Goal: Entertainment & Leisure: Consume media (video, audio)

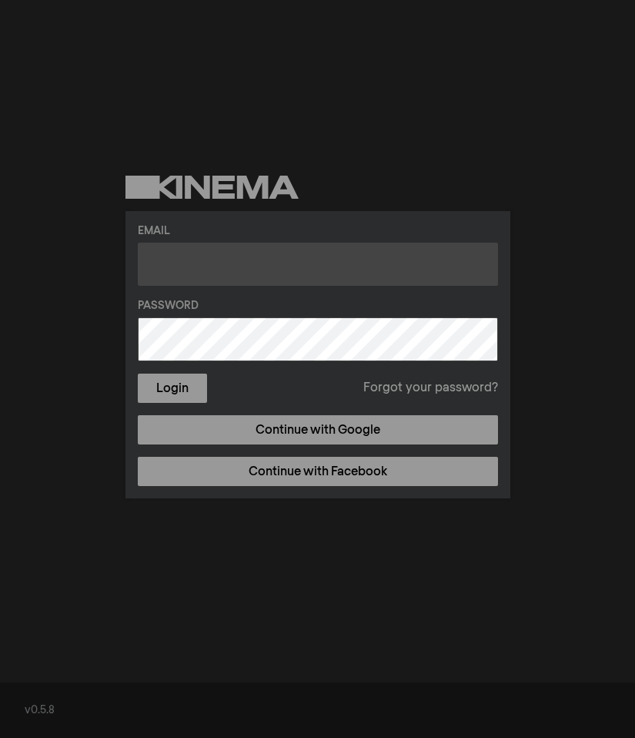
click at [306, 271] on input "text" at bounding box center [318, 264] width 360 height 43
drag, startPoint x: 321, startPoint y: 266, endPoint x: 130, endPoint y: 257, distance: 191.1
click at [130, 257] on div "Email [EMAIL_ADDRESS][DOMAIN_NAME] Password Login Forgot your password? Continu…" at bounding box center [318, 354] width 385 height 287
type input "[EMAIL_ADDRESS][DOMAIN_NAME]"
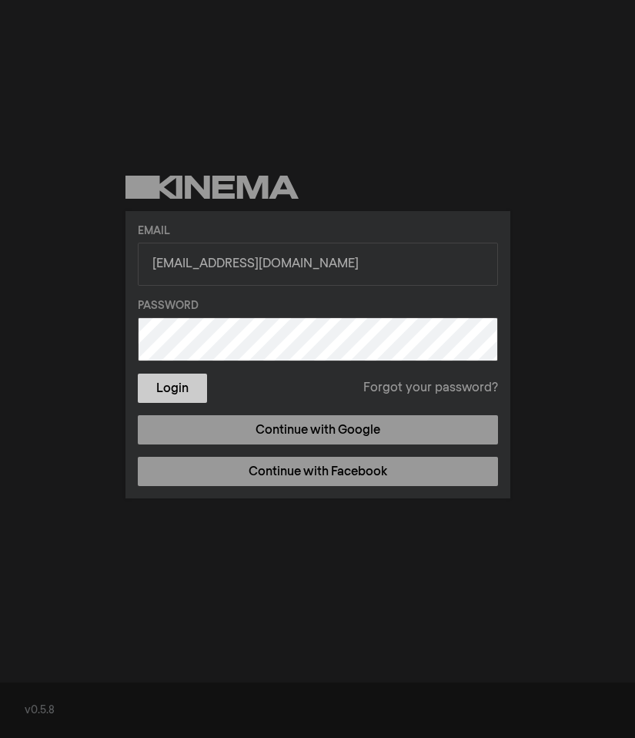
click at [171, 389] on button "Login" at bounding box center [172, 387] width 69 height 29
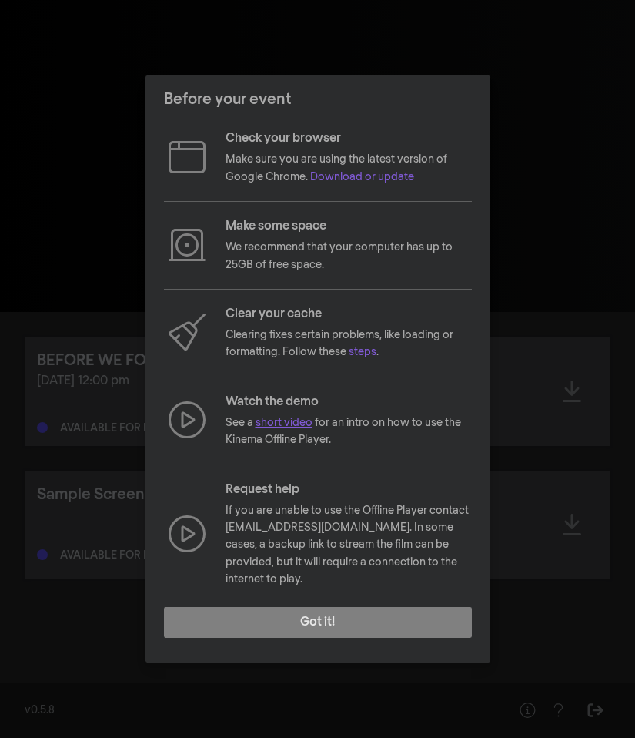
click at [276, 428] on link "short video" at bounding box center [284, 422] width 57 height 11
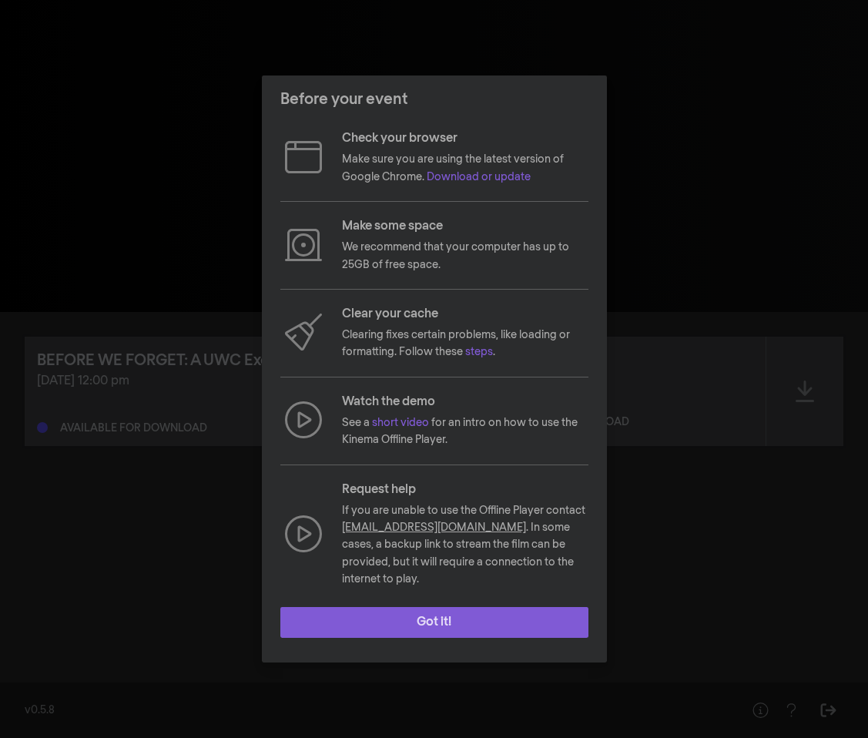
click at [440, 616] on button "Got it!" at bounding box center [434, 622] width 308 height 31
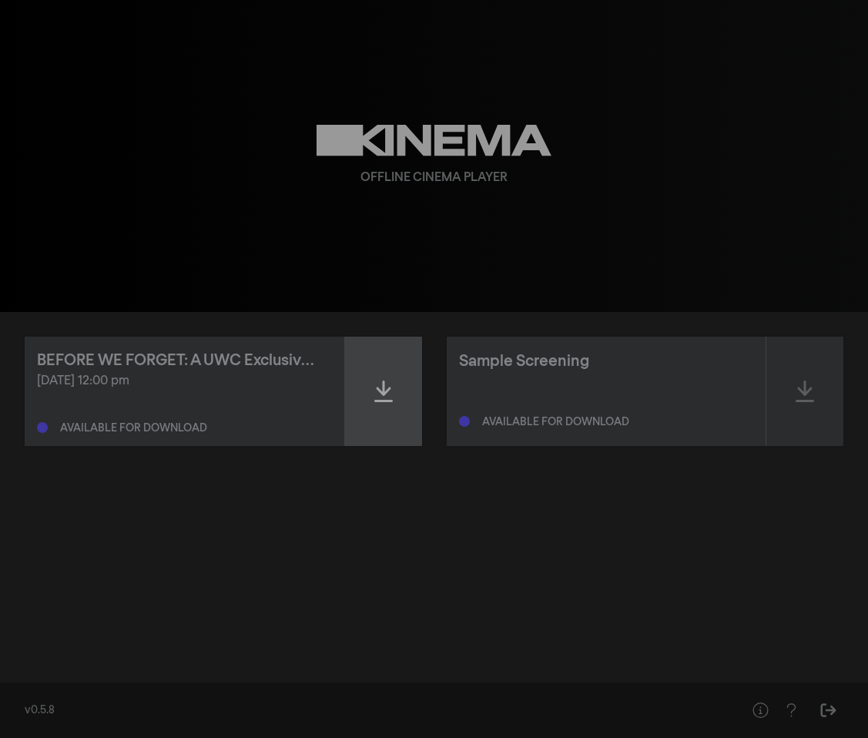
click at [385, 385] on icon at bounding box center [383, 391] width 18 height 25
click at [382, 390] on icon at bounding box center [383, 391] width 18 height 25
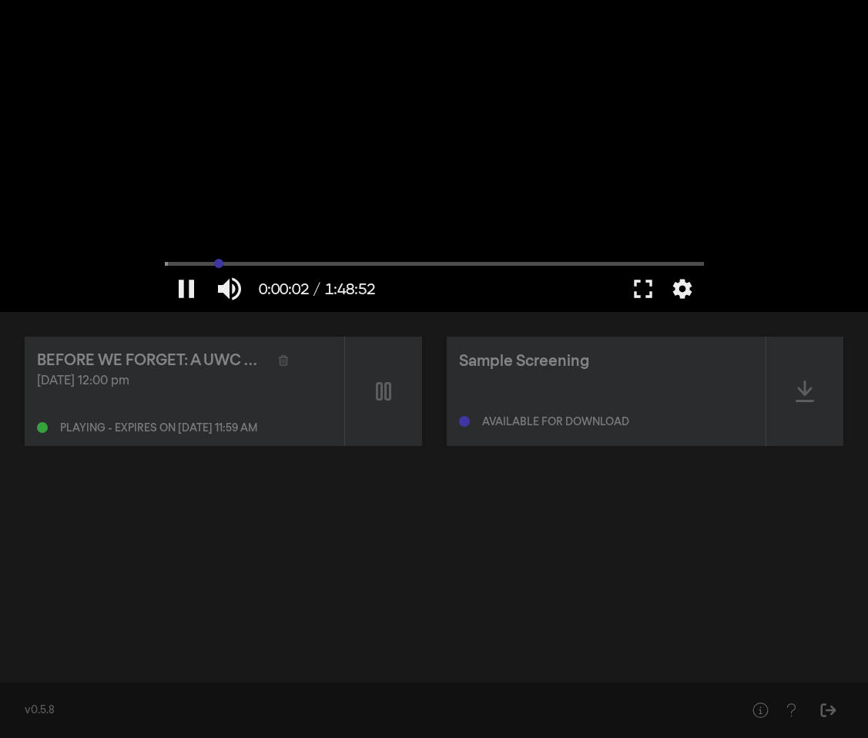
click at [219, 263] on input "Seek" at bounding box center [434, 263] width 539 height 9
click at [253, 263] on input "Seek" at bounding box center [434, 263] width 539 height 9
click at [275, 263] on input "Seek" at bounding box center [434, 263] width 539 height 9
click at [292, 263] on input "Seek" at bounding box center [434, 263] width 539 height 9
click at [339, 264] on input "Seek" at bounding box center [434, 263] width 539 height 9
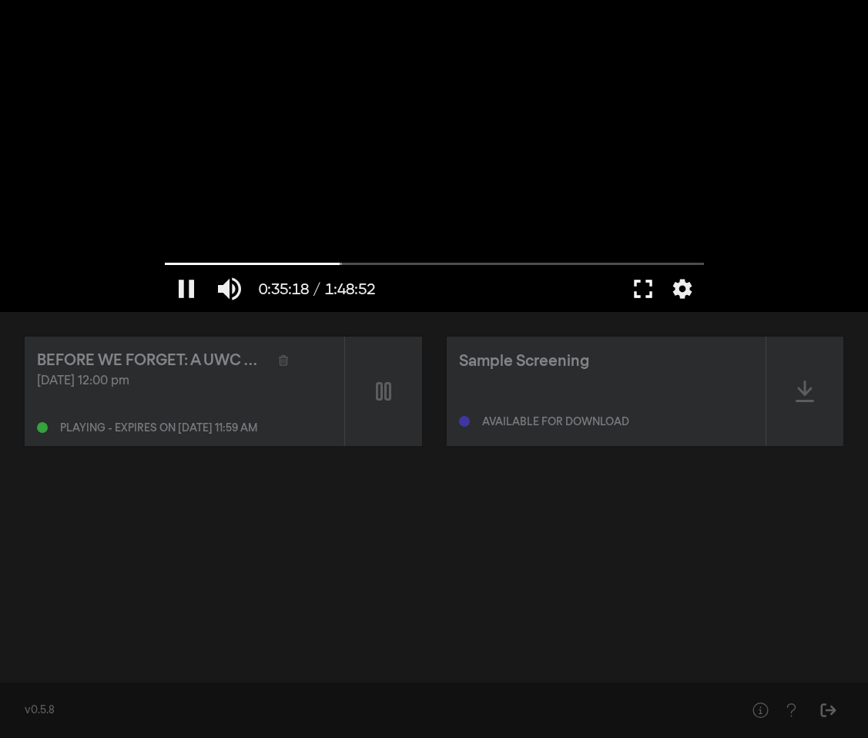
click at [634, 287] on button "fullscreen" at bounding box center [642, 289] width 43 height 46
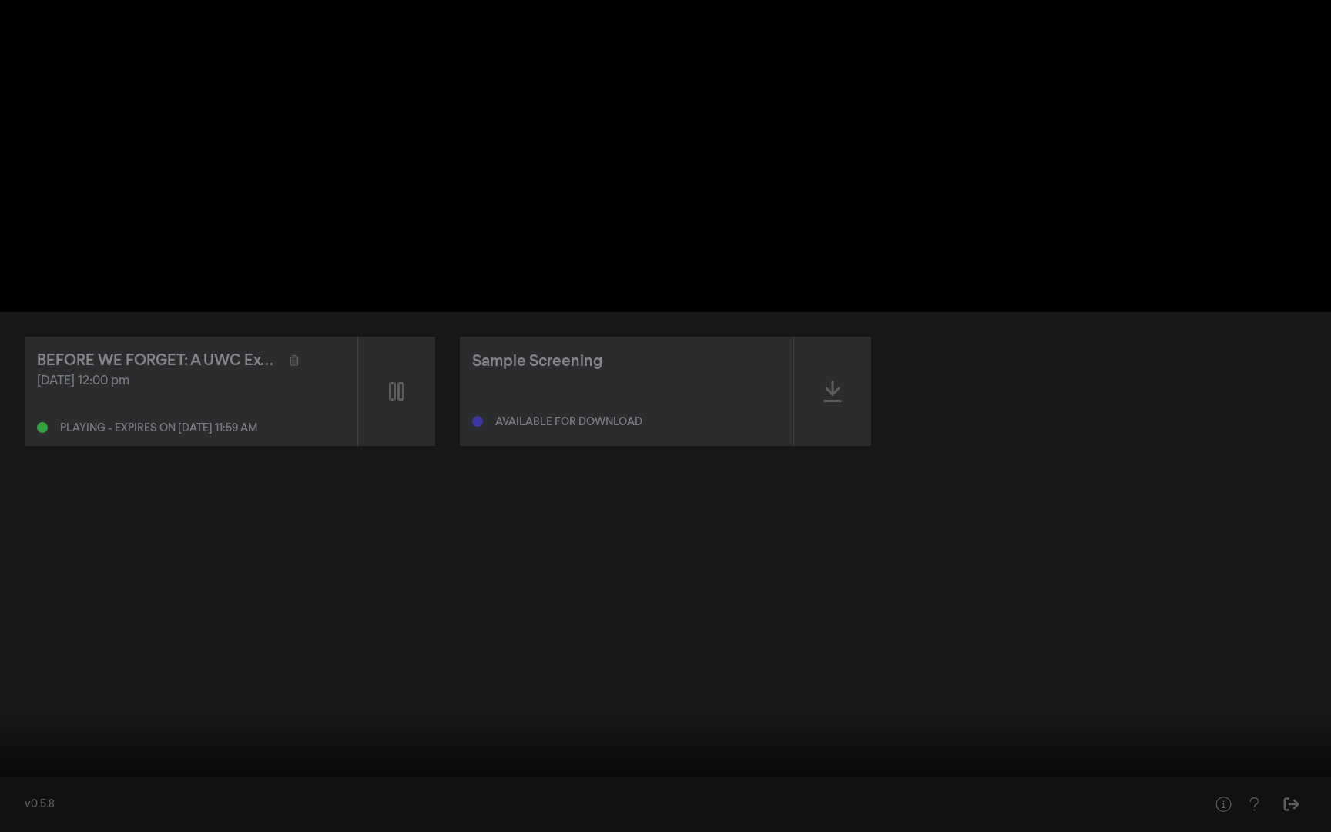
click at [634, 737] on button "settings" at bounding box center [1301, 808] width 35 height 46
click at [634, 737] on span "English" at bounding box center [1294, 752] width 58 height 23
click at [634, 731] on button "arrow_back Language" at bounding box center [1226, 729] width 192 height 31
click at [634, 719] on label "Resolution Auto" at bounding box center [1226, 721] width 192 height 31
click at [634, 735] on button "1080p" at bounding box center [1226, 732] width 192 height 23
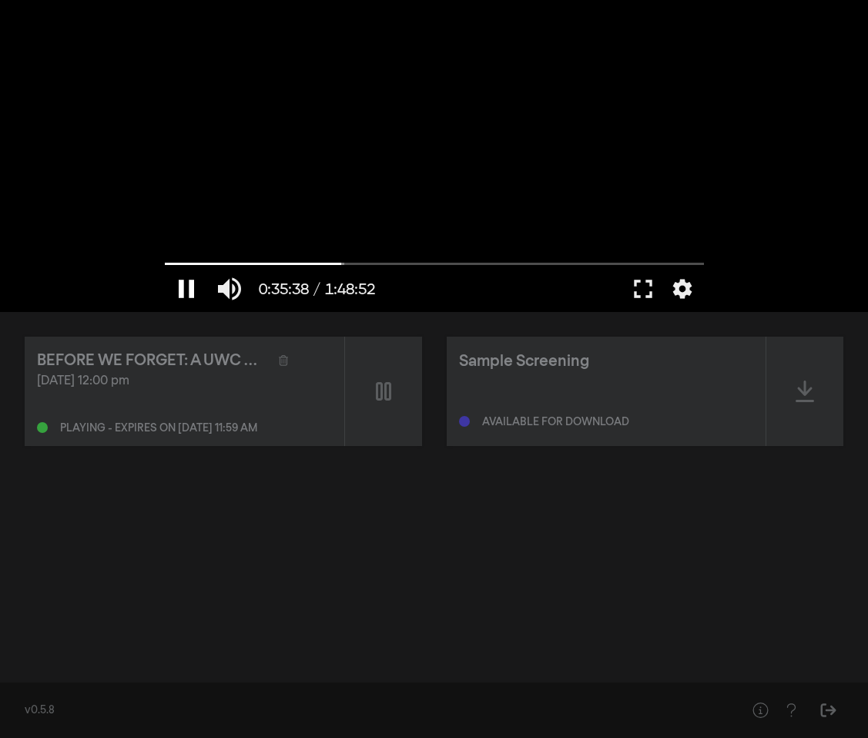
click at [186, 283] on button "pause" at bounding box center [186, 289] width 43 height 46
click at [186, 294] on button "play_arrow" at bounding box center [186, 289] width 43 height 46
click at [634, 286] on button "fullscreen" at bounding box center [642, 289] width 43 height 46
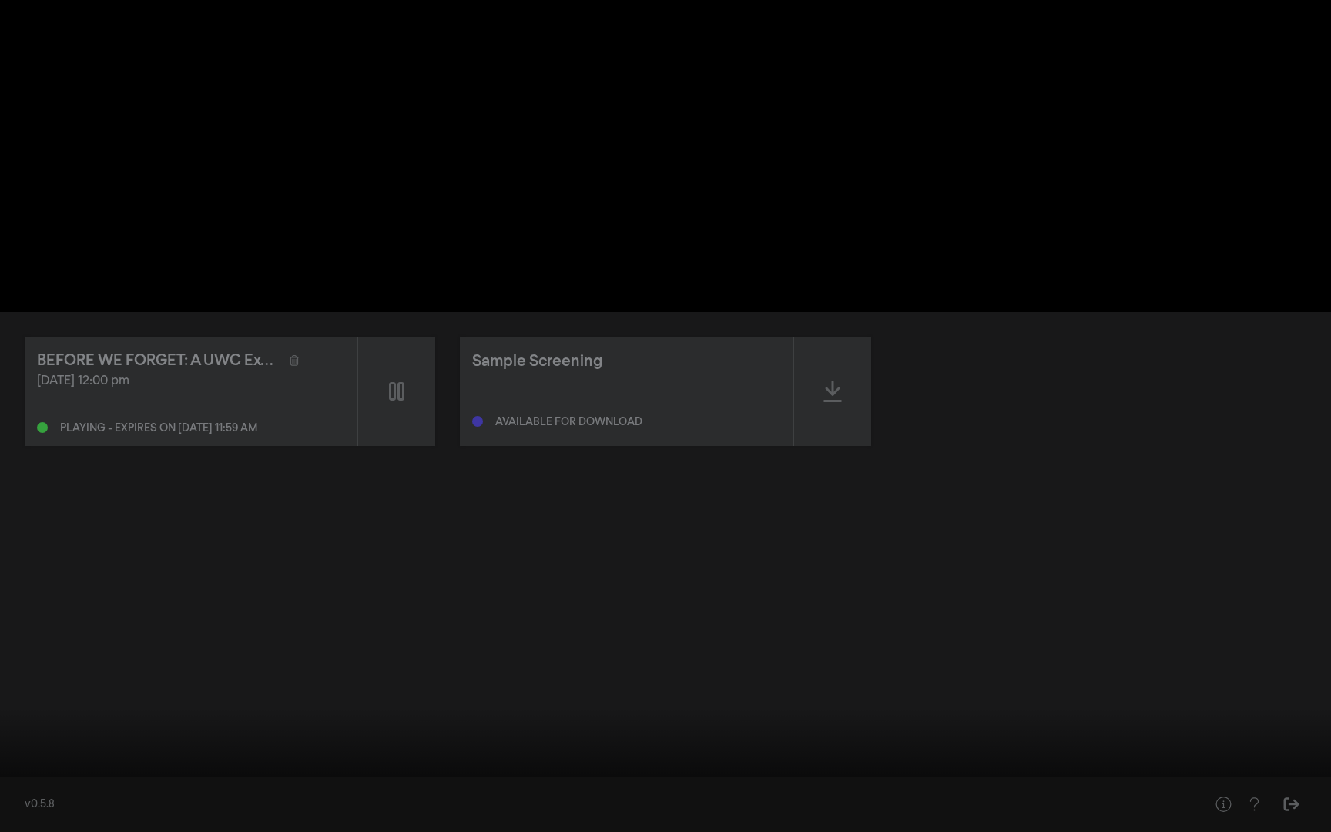
click at [634, 737] on button "fullscreen_exit" at bounding box center [1261, 808] width 43 height 46
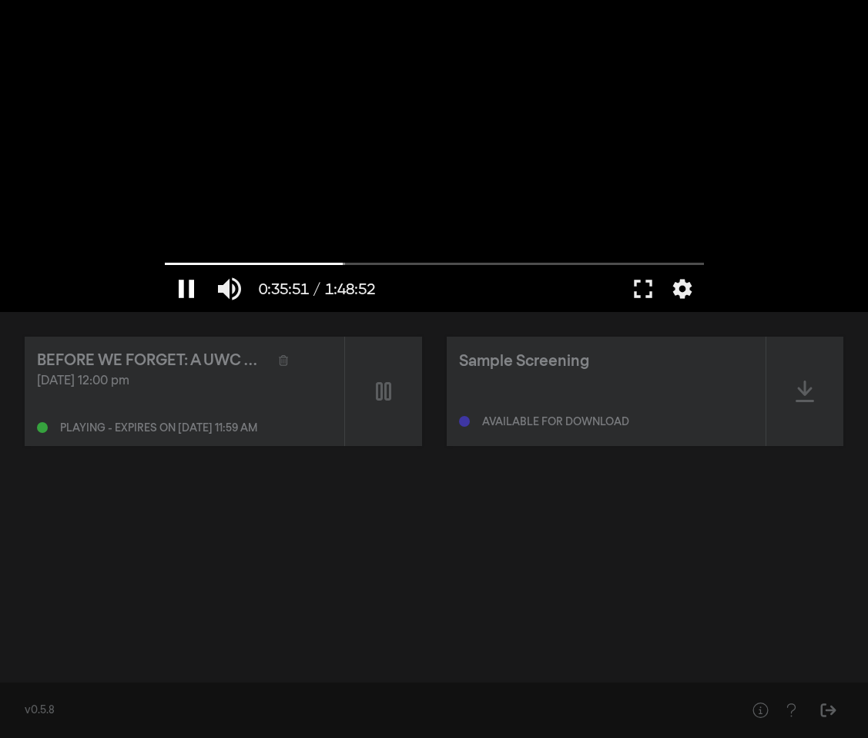
click at [183, 293] on button "pause" at bounding box center [186, 289] width 43 height 46
click at [172, 259] on input "Seek" at bounding box center [434, 263] width 539 height 9
drag, startPoint x: 172, startPoint y: 259, endPoint x: 164, endPoint y: 260, distance: 7.7
click at [165, 260] on input "Seek" at bounding box center [434, 263] width 539 height 9
click at [177, 259] on input "Seek" at bounding box center [434, 263] width 539 height 9
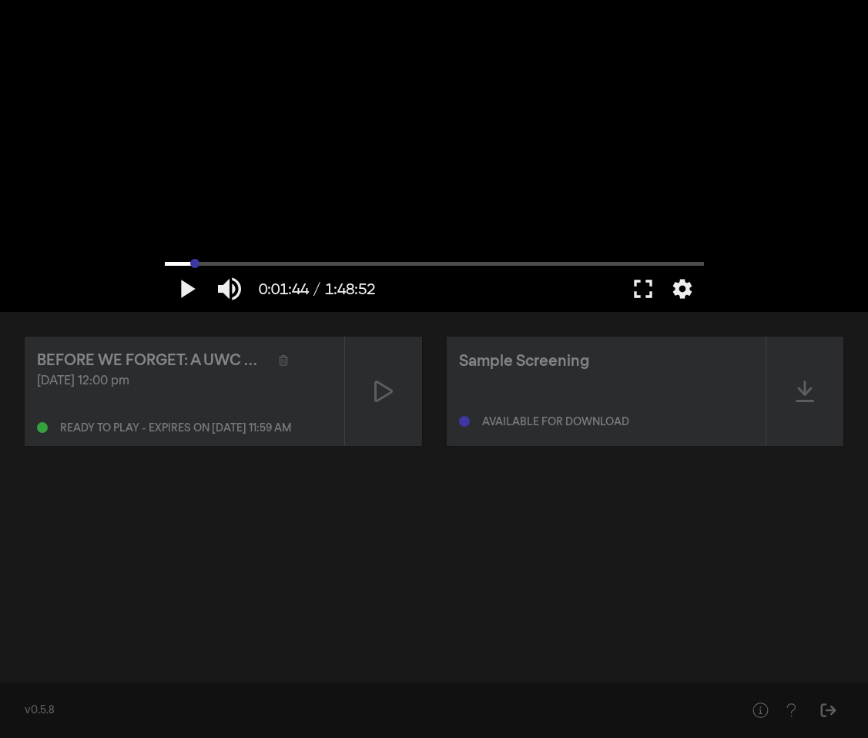
click at [194, 261] on input "Seek" at bounding box center [434, 263] width 539 height 9
click at [215, 262] on input "Seek" at bounding box center [434, 263] width 539 height 9
click at [233, 263] on input "Seek" at bounding box center [434, 263] width 539 height 9
click at [334, 261] on input "Seek" at bounding box center [434, 263] width 539 height 9
click at [453, 263] on input "Seek" at bounding box center [434, 263] width 539 height 9
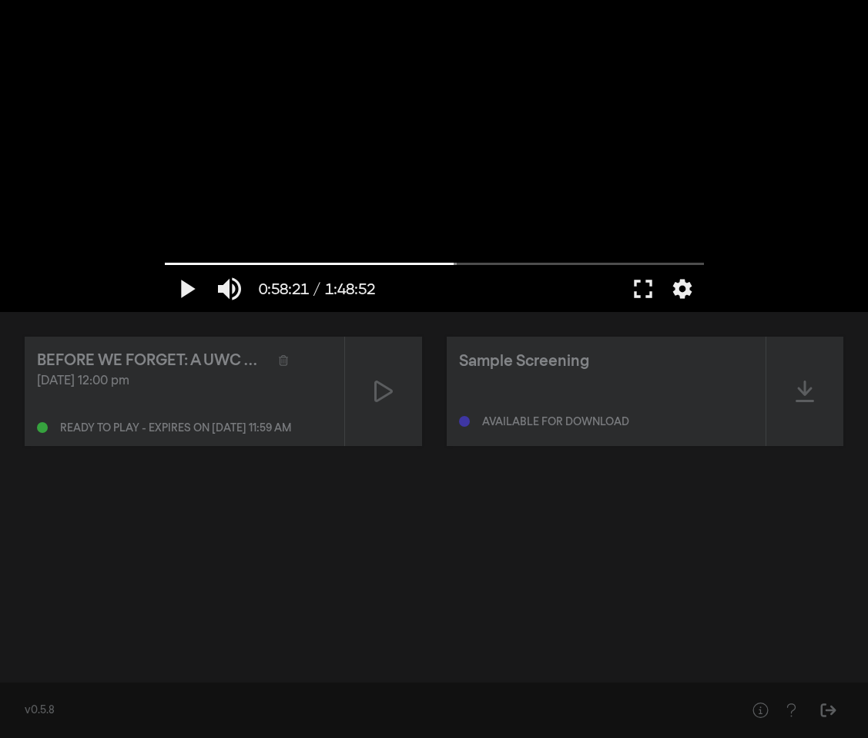
click at [560, 419] on div "Available for download" at bounding box center [555, 422] width 147 height 11
click at [634, 388] on icon at bounding box center [804, 391] width 18 height 22
click at [178, 262] on input "Seek" at bounding box center [434, 263] width 539 height 9
click at [189, 293] on button "pause" at bounding box center [186, 289] width 43 height 46
type input "114.328677"
